Goal: Task Accomplishment & Management: Manage account settings

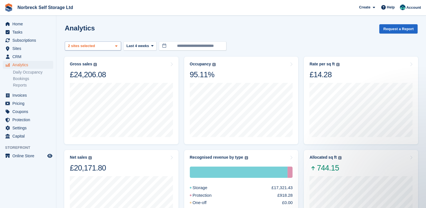
click at [115, 45] on icon at bounding box center [116, 46] width 2 height 4
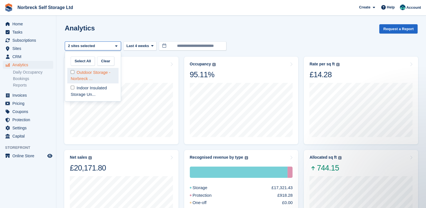
click at [107, 77] on div "Outdoor Storage - Norbreck ..." at bounding box center [92, 75] width 51 height 15
select select "****"
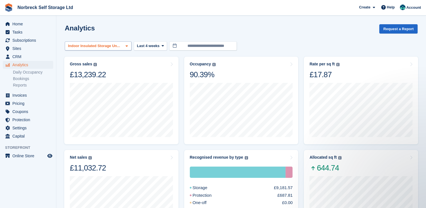
click at [126, 45] on span at bounding box center [126, 46] width 5 height 5
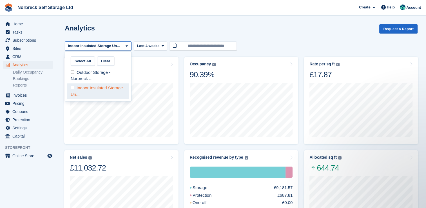
click at [100, 90] on div "Indoor Insulated Storage Un..." at bounding box center [98, 90] width 62 height 15
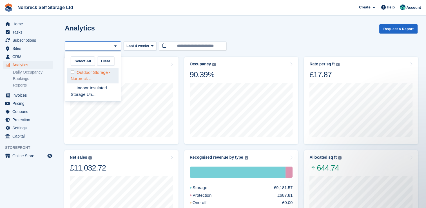
click at [98, 74] on div "Outdoor Storage - Norbreck ..." at bounding box center [92, 75] width 51 height 15
select select "****"
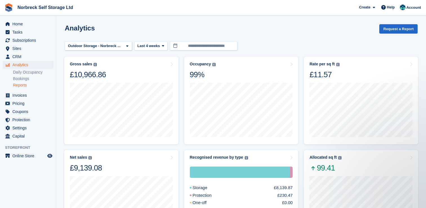
click at [22, 85] on link "Reports" at bounding box center [33, 84] width 40 height 5
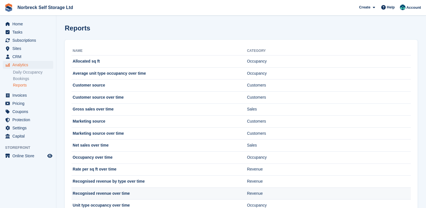
click at [118, 115] on td "Recognised revenue over time" at bounding box center [158, 193] width 175 height 12
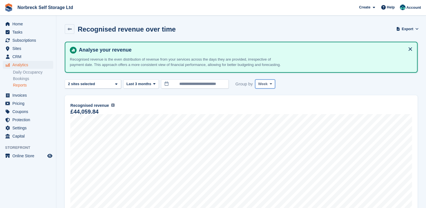
click at [270, 86] on span at bounding box center [271, 84] width 5 height 5
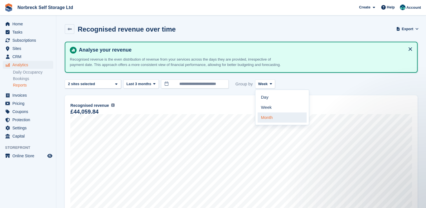
click at [267, 122] on link "Month" at bounding box center [282, 117] width 49 height 10
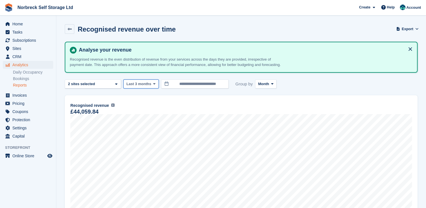
click at [154, 86] on span at bounding box center [154, 84] width 5 height 5
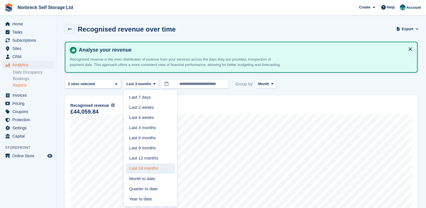
click at [140, 173] on link "Last 18 months" at bounding box center [150, 168] width 49 height 10
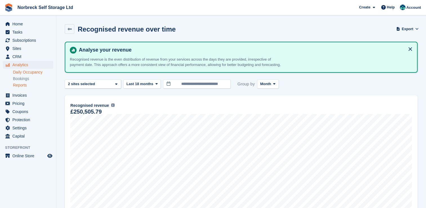
click at [32, 71] on link "Daily Occupancy" at bounding box center [33, 72] width 40 height 5
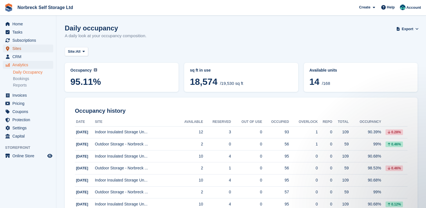
click at [24, 50] on span "Sites" at bounding box center [29, 48] width 34 height 8
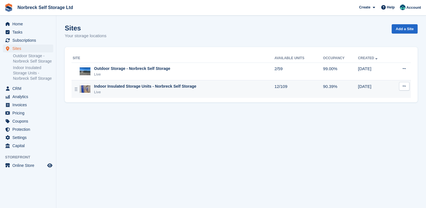
click at [148, 90] on div "Live" at bounding box center [145, 92] width 102 height 6
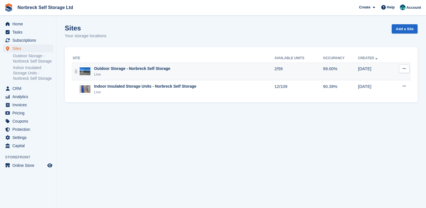
click at [95, 69] on div "Outdoor Storage - Norbreck Self Storage" at bounding box center [132, 69] width 76 height 6
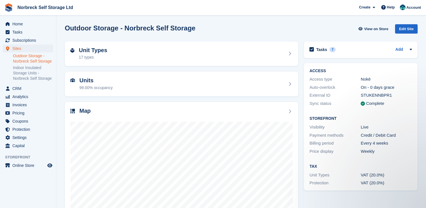
scroll to position [32, 0]
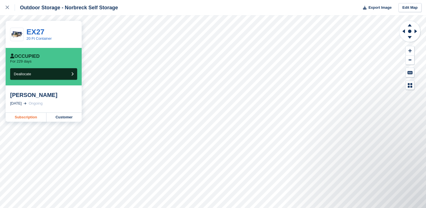
click at [28, 117] on link "Subscription" at bounding box center [26, 117] width 41 height 9
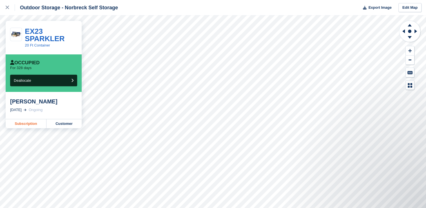
click at [31, 126] on link "Subscription" at bounding box center [26, 123] width 41 height 9
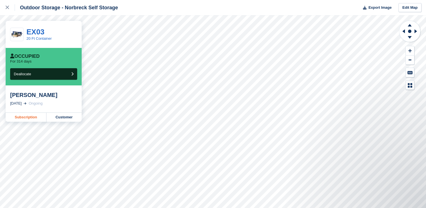
click at [29, 118] on link "Subscription" at bounding box center [26, 117] width 41 height 9
click at [26, 120] on link "Subscription" at bounding box center [26, 117] width 41 height 9
click at [25, 118] on link "Subscription" at bounding box center [26, 117] width 41 height 9
click at [19, 117] on link "Subscription" at bounding box center [26, 117] width 41 height 9
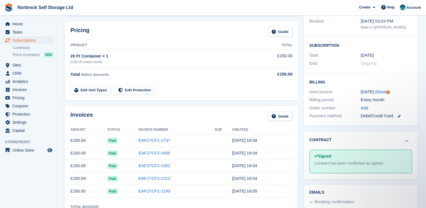
scroll to position [80, 0]
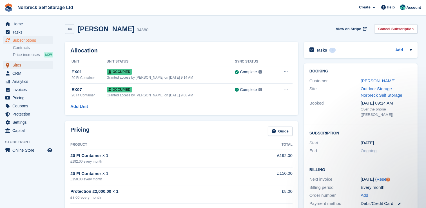
click at [18, 66] on span "Sites" at bounding box center [29, 65] width 34 height 8
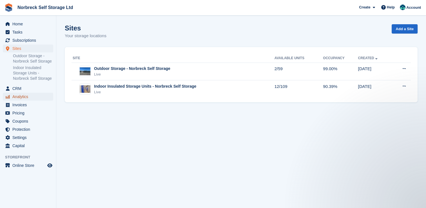
click at [25, 99] on span "Analytics" at bounding box center [29, 97] width 34 height 8
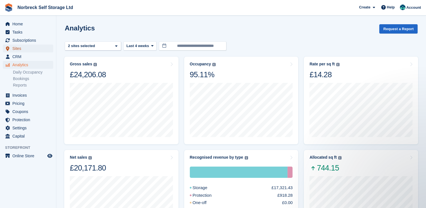
click at [19, 46] on span "Sites" at bounding box center [29, 48] width 34 height 8
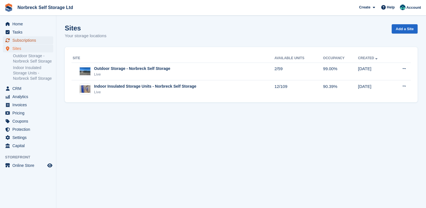
click at [25, 39] on span "Subscriptions" at bounding box center [29, 40] width 34 height 8
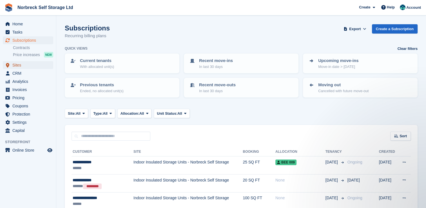
click at [21, 64] on span "Sites" at bounding box center [29, 65] width 34 height 8
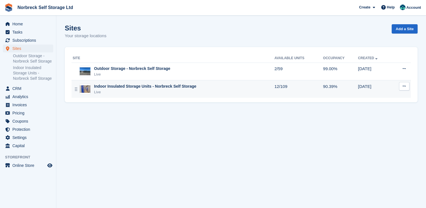
click at [140, 90] on div "Live" at bounding box center [145, 92] width 102 height 6
